Goal: Task Accomplishment & Management: Use online tool/utility

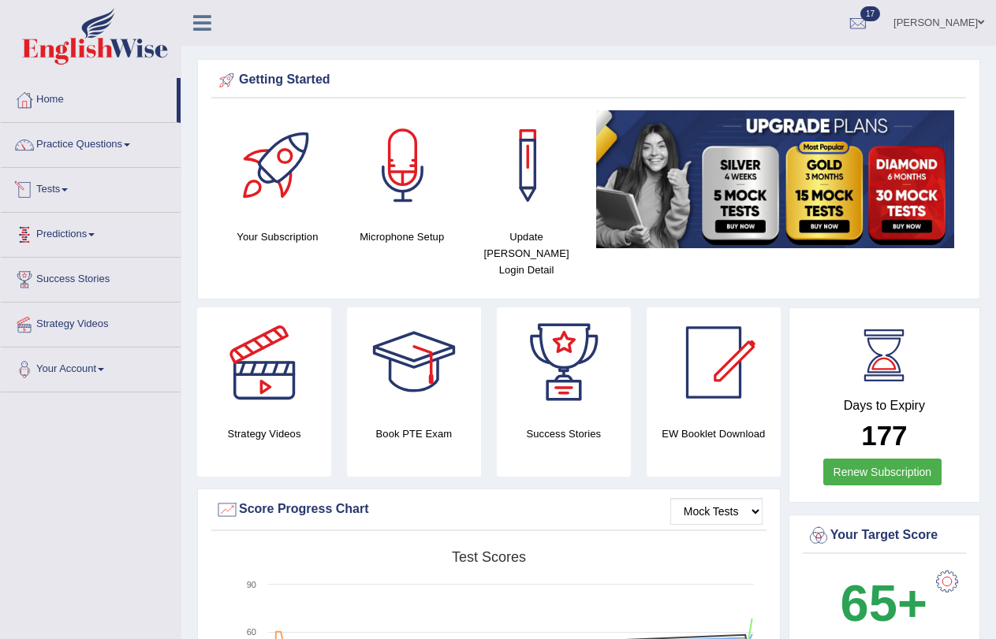
click at [54, 193] on link "Tests" at bounding box center [91, 187] width 180 height 39
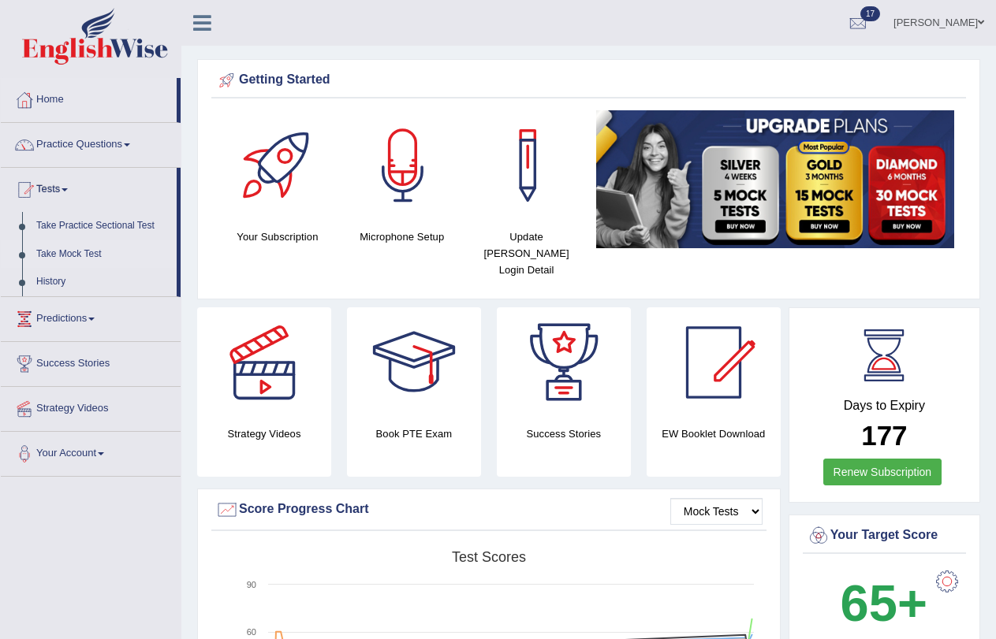
click at [64, 255] on link "Take Mock Test" at bounding box center [102, 254] width 147 height 28
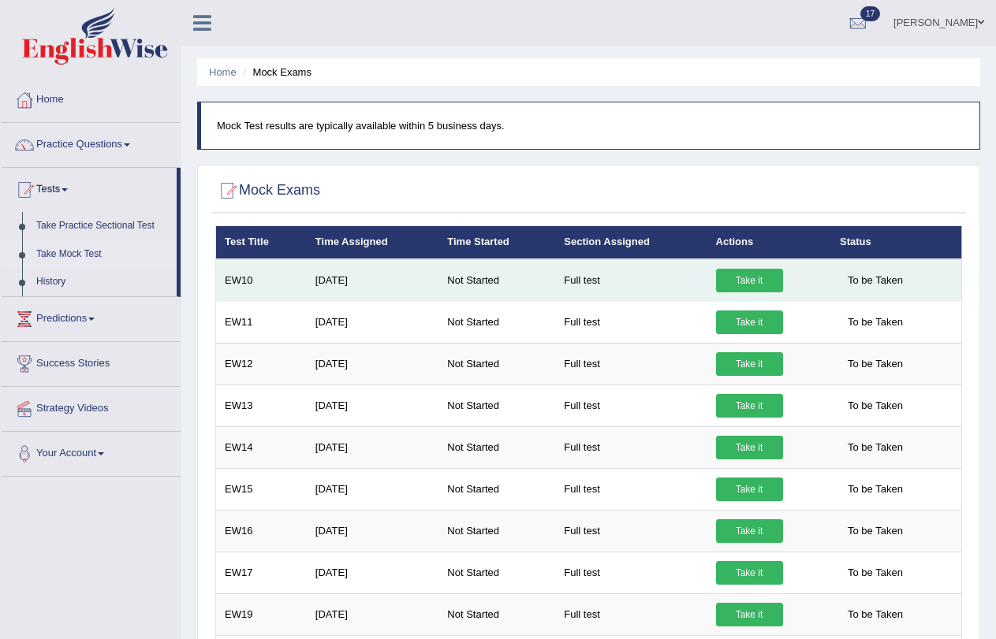
click at [751, 284] on link "Take it" at bounding box center [749, 281] width 67 height 24
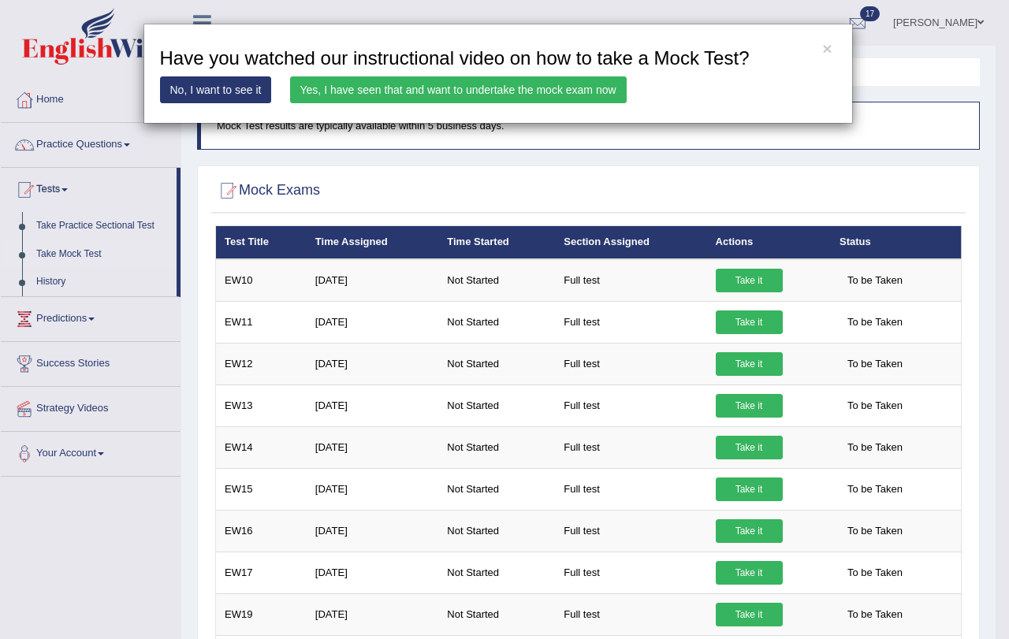
click at [370, 88] on link "Yes, I have seen that and want to undertake the mock exam now" at bounding box center [458, 89] width 337 height 27
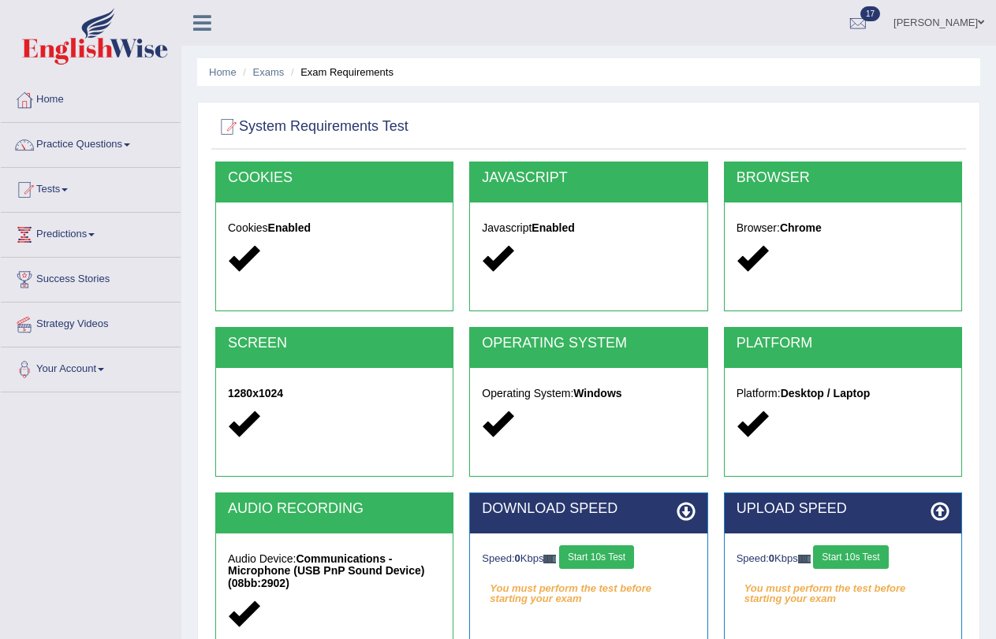
click at [611, 552] on button "Start 10s Test" at bounding box center [596, 558] width 75 height 24
click at [888, 568] on button "Start 10s Test" at bounding box center [850, 558] width 75 height 24
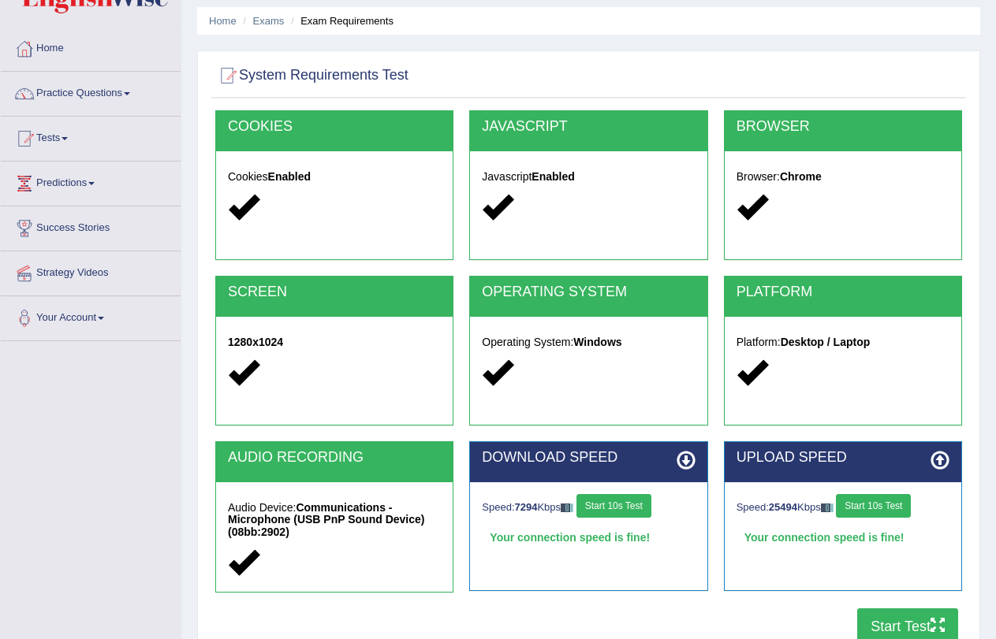
scroll to position [79, 0]
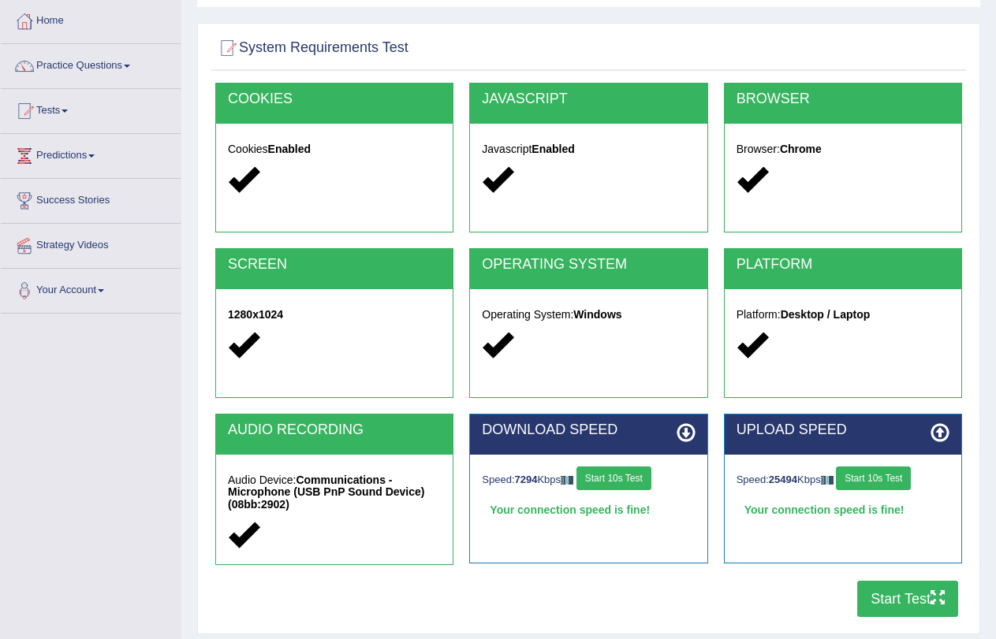
click at [903, 594] on button "Start Test" at bounding box center [907, 599] width 101 height 36
